Goal: Task Accomplishment & Management: Complete application form

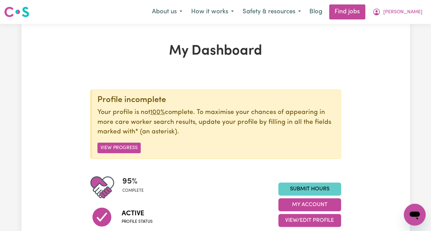
click at [297, 187] on link "Submit Hours" at bounding box center [310, 188] width 63 height 13
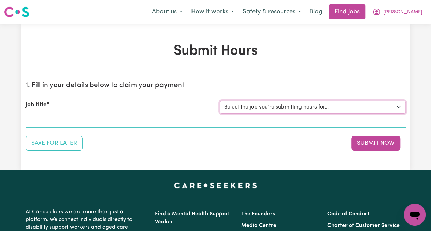
click at [263, 104] on select "Select the job you're submitting hours for... [[PERSON_NAME]] [DEMOGRAPHIC_DATA…" at bounding box center [313, 107] width 186 height 13
select select "13794"
click at [220, 101] on select "Select the job you're submitting hours for... [[PERSON_NAME]] [DEMOGRAPHIC_DATA…" at bounding box center [313, 107] width 186 height 13
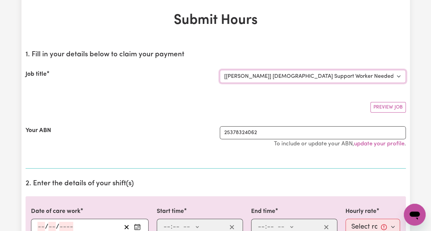
scroll to position [68, 0]
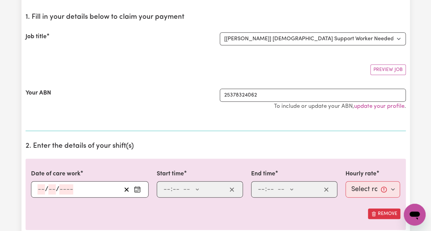
click at [138, 189] on circle "Enter the date of care work" at bounding box center [137, 189] width 1 height 1
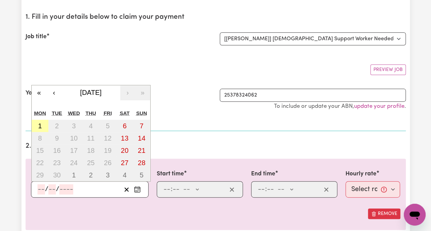
click at [42, 124] on button "1" at bounding box center [40, 126] width 17 height 12
type input "[DATE]"
type input "1"
type input "9"
type input "2025"
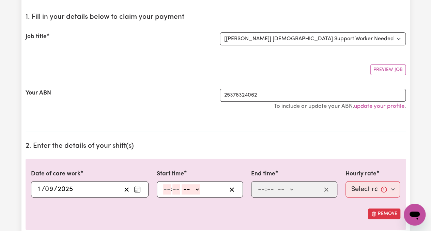
click at [169, 189] on input "number" at bounding box center [167, 189] width 8 height 10
type input "10"
type input "0"
select select "am"
type input "10:00"
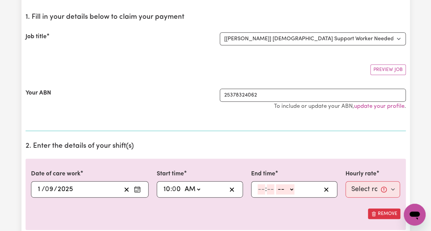
click at [258, 189] on input "number" at bounding box center [262, 189] width 8 height 10
type input "12"
type input "0"
select select "am"
type input "00:00"
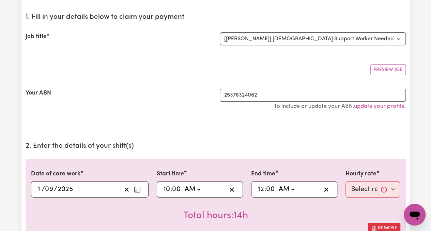
select select "pm"
type input "12:00"
click at [356, 191] on select "Select rate... $65.21 (Weekday) $144.88 (Public Holiday) $71.85 (Evening Care)" at bounding box center [373, 189] width 55 height 16
select select "65.21-Weekday"
click at [346, 181] on select "Select rate... $65.21 (Weekday) $144.88 (Public Holiday) $71.85 (Evening Care)" at bounding box center [373, 189] width 55 height 16
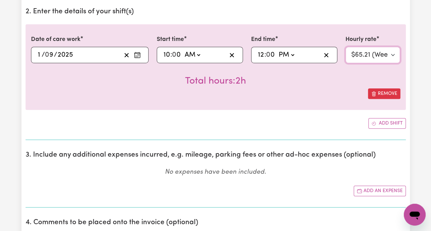
scroll to position [273, 0]
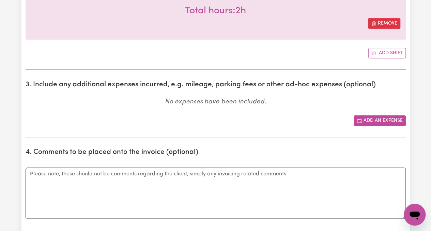
click at [375, 120] on button "Add an expense" at bounding box center [380, 120] width 52 height 11
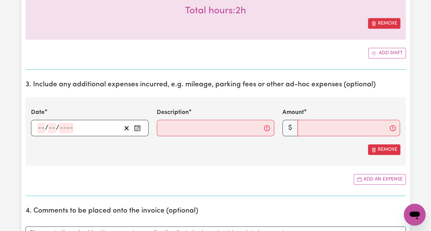
click at [139, 127] on icon "Enter the date of expense" at bounding box center [137, 127] width 7 height 7
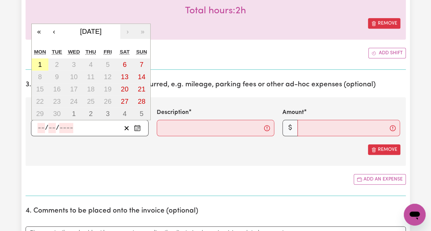
click at [39, 64] on abbr "1" at bounding box center [40, 65] width 4 height 8
type input "[DATE]"
type input "1"
type input "9"
type input "2025"
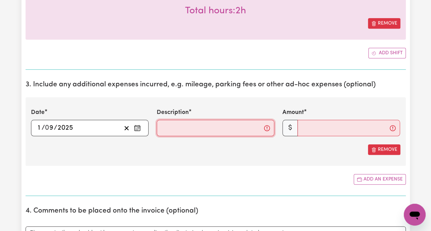
click at [174, 120] on input "Description" at bounding box center [216, 128] width 118 height 16
type input "Travel"
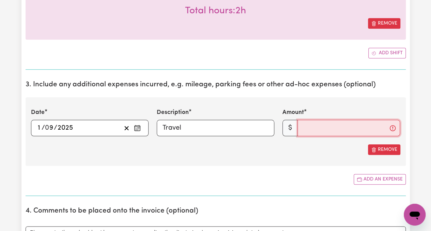
click at [325, 125] on input "Amount" at bounding box center [349, 128] width 103 height 16
click at [320, 130] on input "Amount" at bounding box center [349, 128] width 103 height 16
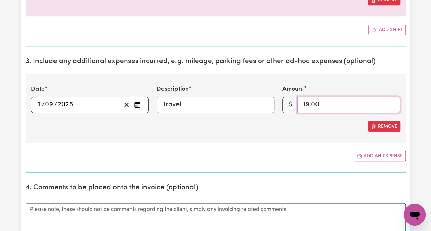
scroll to position [307, 0]
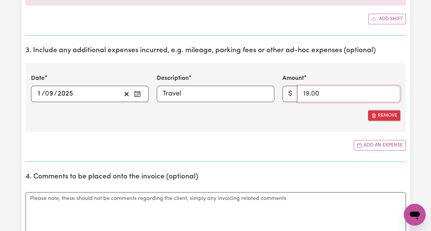
type input "19.00"
click at [236, 202] on textarea "Comments" at bounding box center [216, 217] width 381 height 51
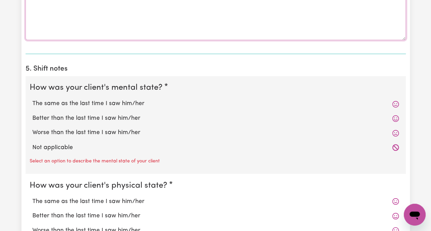
scroll to position [512, 0]
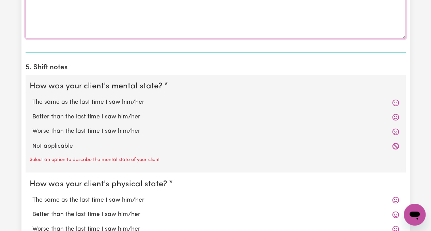
type textarea "Kms Travelled - 19"
click at [127, 100] on label "The same as the last time I saw him/her" at bounding box center [215, 102] width 367 height 9
click at [32, 98] on input "The same as the last time I saw him/her" at bounding box center [32, 98] width 0 height 0
radio input "true"
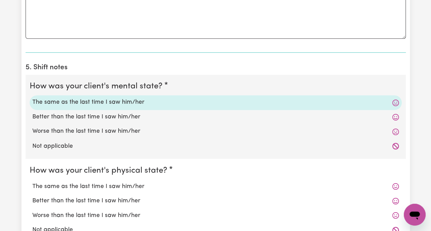
click at [133, 187] on label "The same as the last time I saw him/her" at bounding box center [215, 186] width 367 height 9
click at [32, 182] on input "The same as the last time I saw him/her" at bounding box center [32, 181] width 0 height 0
radio input "true"
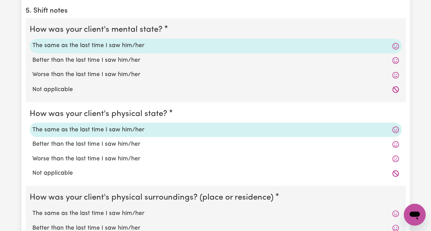
scroll to position [580, 0]
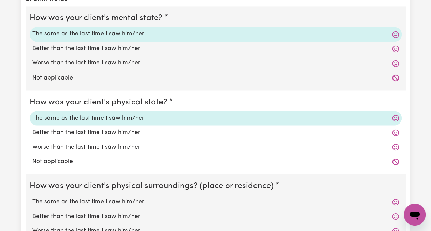
click at [133, 203] on label "The same as the last time I saw him/her" at bounding box center [215, 201] width 367 height 9
click at [32, 197] on input "The same as the last time I saw him/her" at bounding box center [32, 197] width 0 height 0
radio input "true"
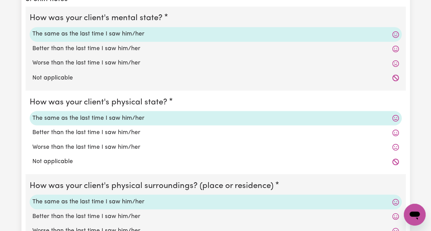
scroll to position [682, 0]
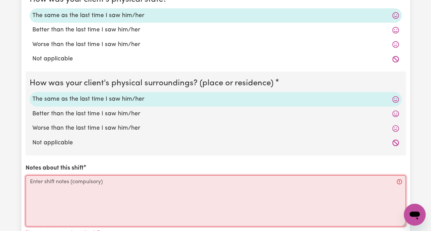
click at [154, 179] on textarea "Notes about this shift" at bounding box center [216, 200] width 381 height 51
paste textarea "Picked Rose up from her home in [GEOGRAPHIC_DATA]. Went to the library, where i…"
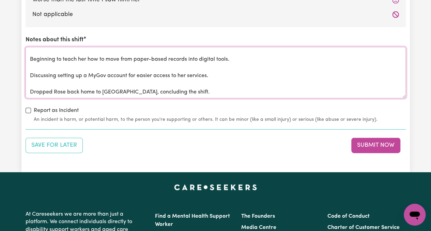
scroll to position [792, 0]
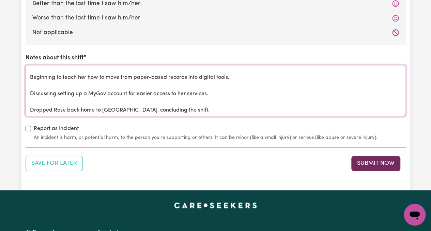
type textarea "Picked Rose up from her home in [GEOGRAPHIC_DATA]. Went to the library, where i…"
click at [379, 162] on button "Submit Now" at bounding box center [376, 163] width 49 height 15
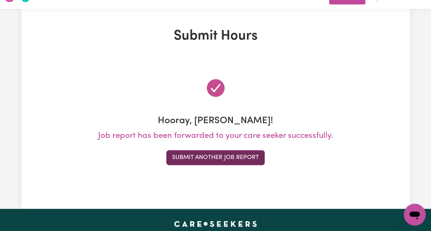
scroll to position [0, 0]
